Goal: Check status: Check status

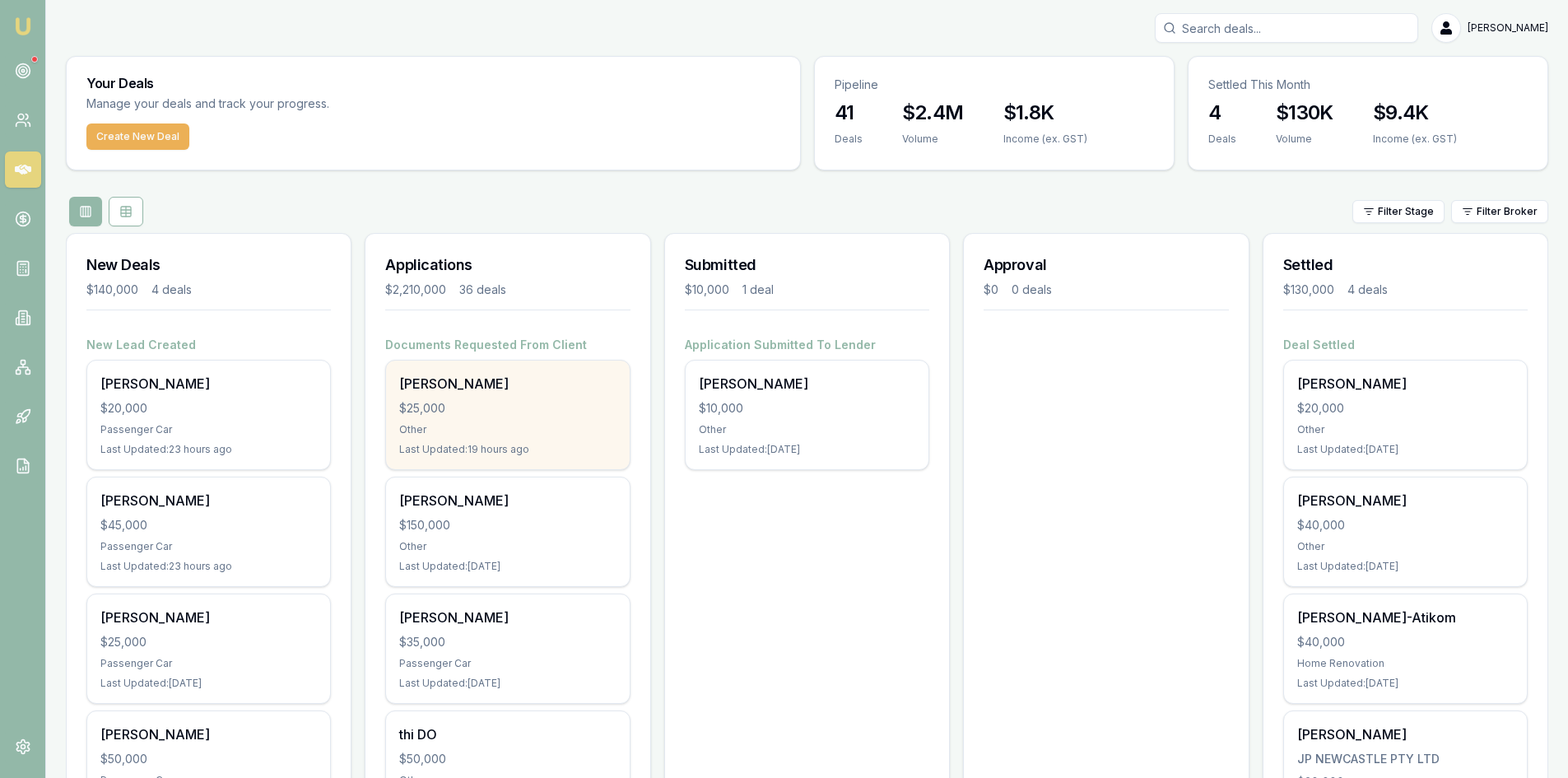
click at [473, 420] on div "[PERSON_NAME] $25,000 Other Last Updated: 19 hours ago" at bounding box center [507, 415] width 243 height 109
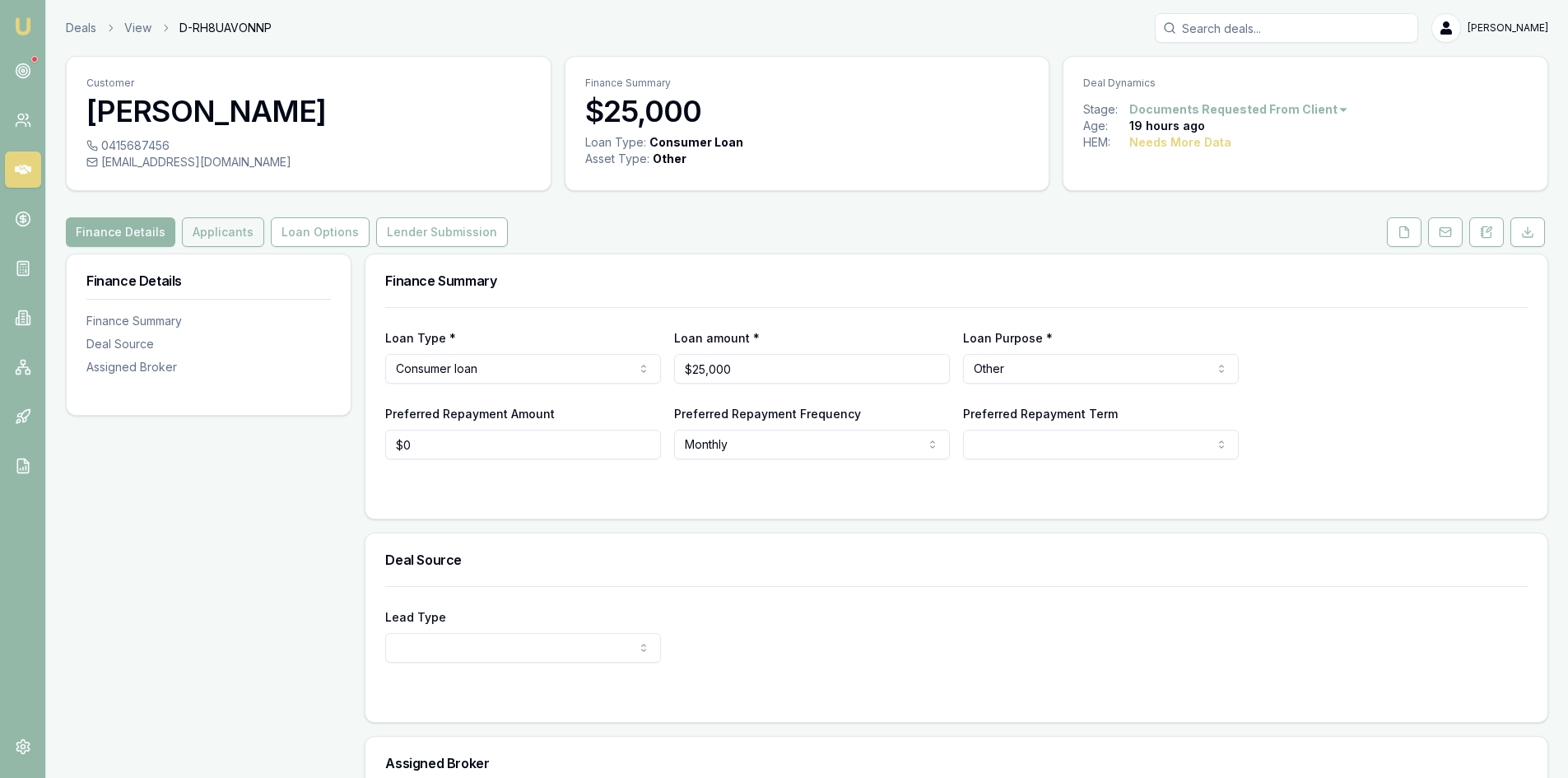
drag, startPoint x: 220, startPoint y: 221, endPoint x: 236, endPoint y: 225, distance: 16.5
click at [220, 221] on button "Applicants" at bounding box center [223, 233] width 82 height 30
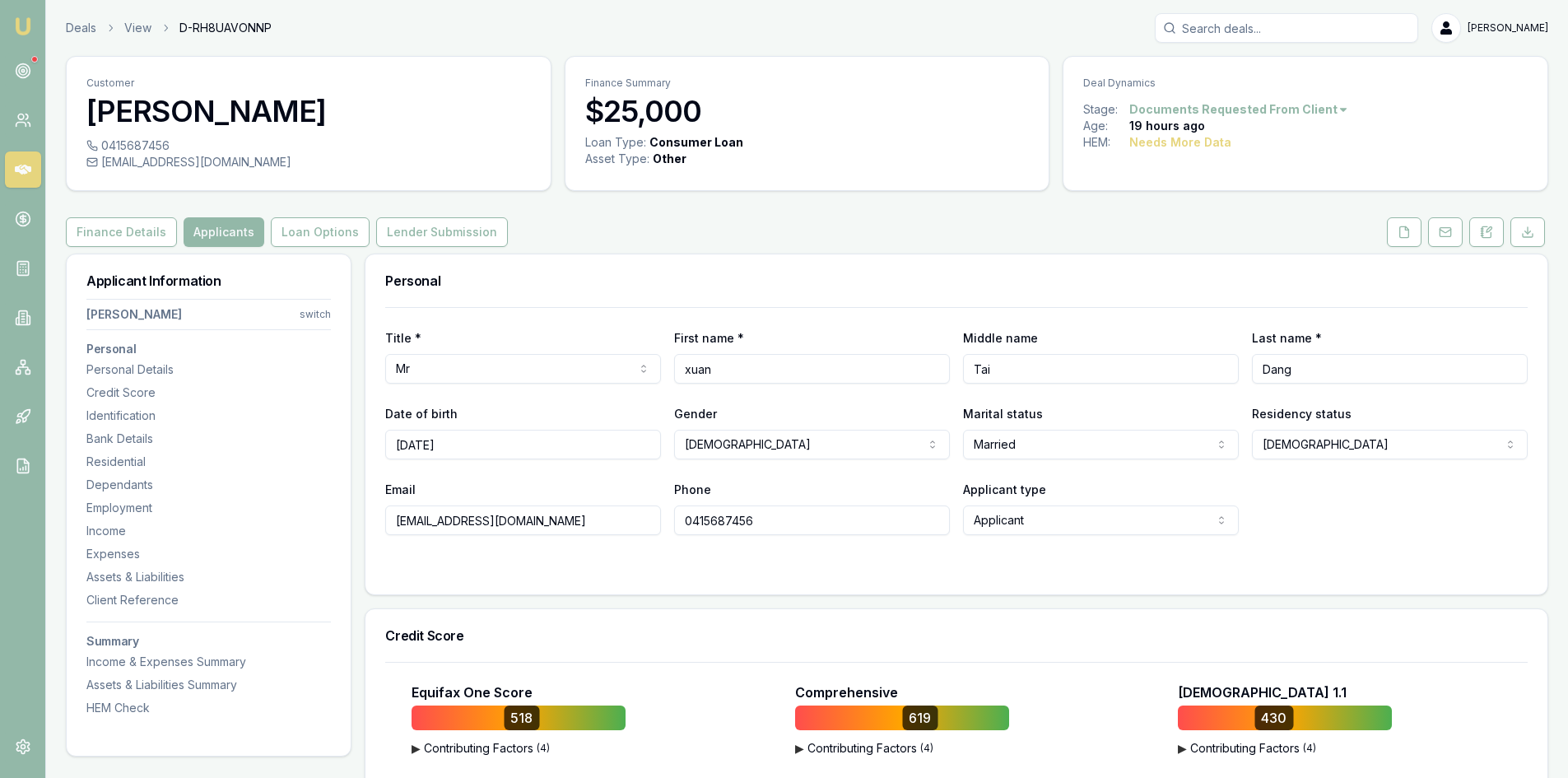
scroll to position [329, 0]
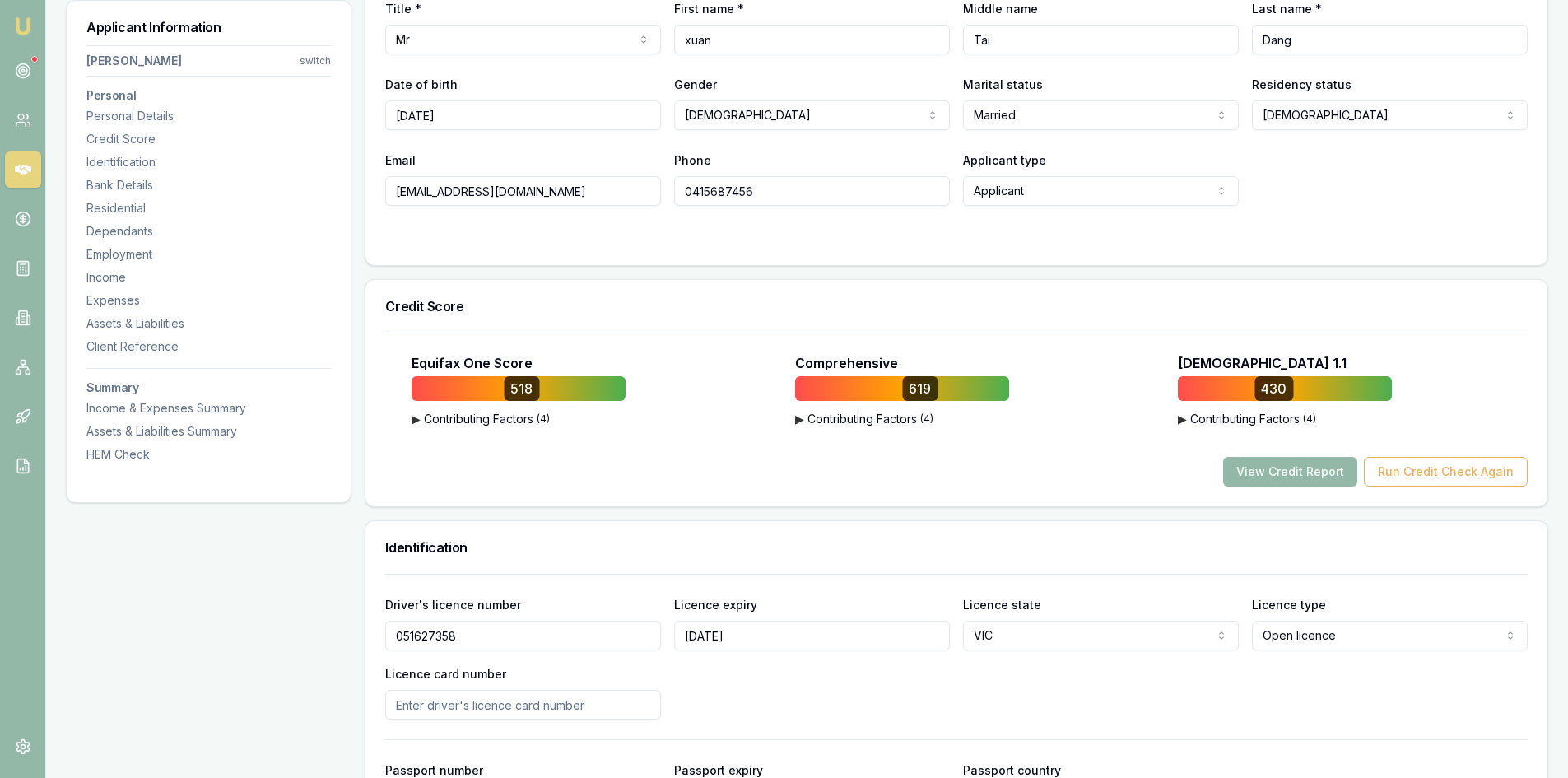
drag, startPoint x: 411, startPoint y: 198, endPoint x: 313, endPoint y: 198, distance: 98.0
